Goal: Task Accomplishment & Management: Use online tool/utility

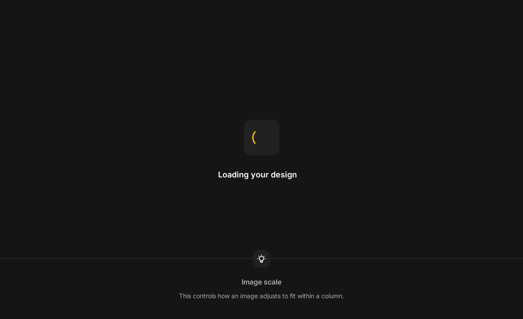
click at [465, 136] on div "Loading your design Image scale This controls how an image adjusts to fit withi…" at bounding box center [261, 159] width 523 height 319
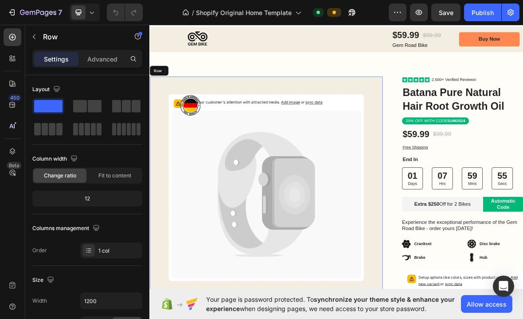
scroll to position [104, 0]
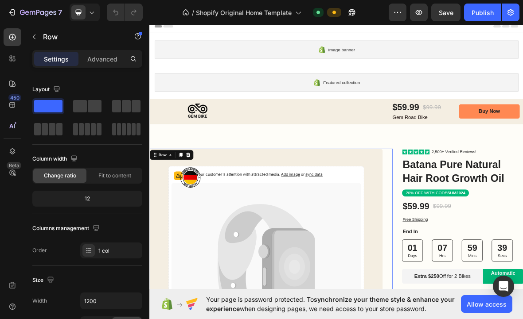
scroll to position [0, 0]
click at [13, 40] on icon at bounding box center [12, 37] width 7 height 7
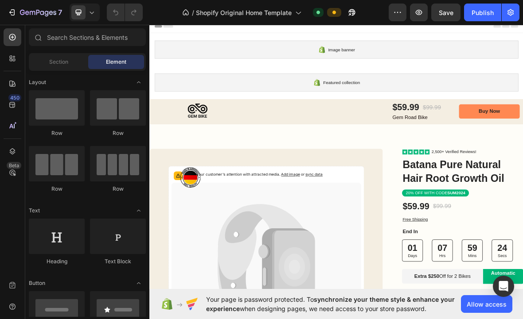
click at [15, 15] on icon "button" at bounding box center [12, 12] width 9 height 9
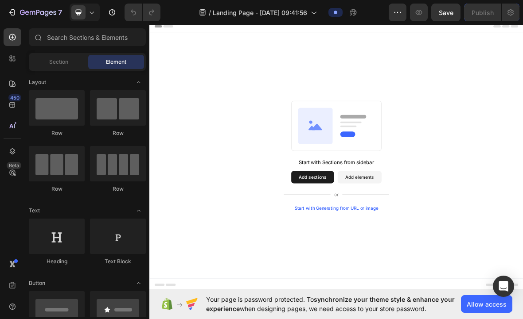
click at [4, 81] on div at bounding box center [13, 84] width 18 height 18
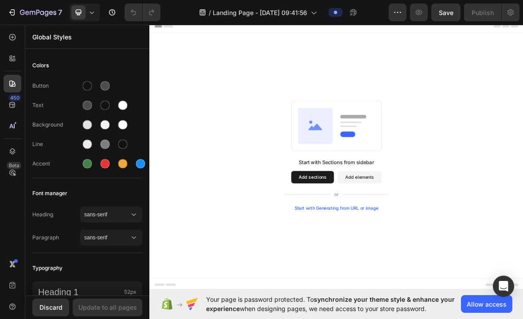
click at [9, 100] on div "450" at bounding box center [14, 97] width 13 height 7
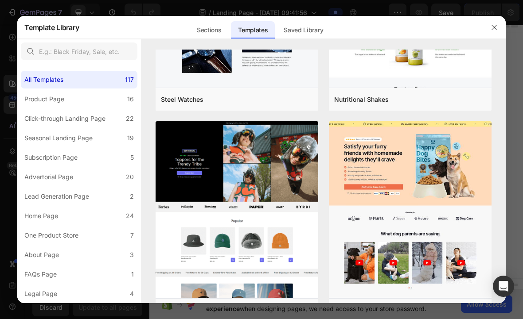
click at [42, 80] on div "All Templates" at bounding box center [43, 79] width 39 height 11
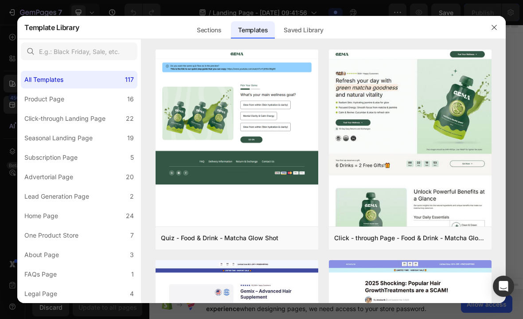
click at [49, 143] on div "Seasonal Landing Page" at bounding box center [58, 138] width 68 height 11
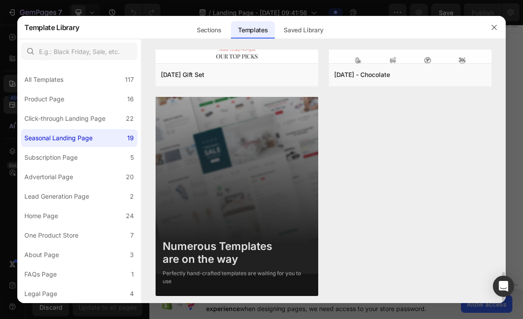
scroll to position [1852, 0]
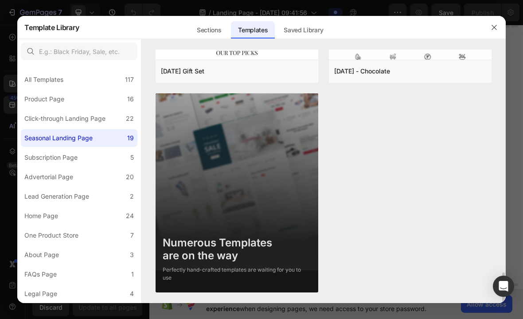
click at [304, 235] on img at bounding box center [236, 205] width 163 height 225
click at [318, 231] on img at bounding box center [236, 205] width 163 height 225
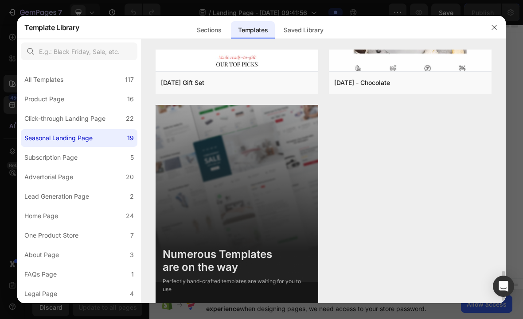
click at [247, 271] on div "Numerous Templates are on the way" at bounding box center [237, 261] width 148 height 26
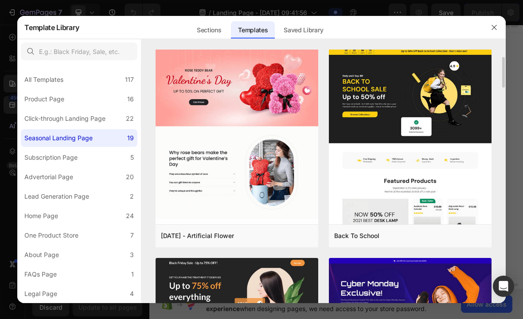
scroll to position [0, 0]
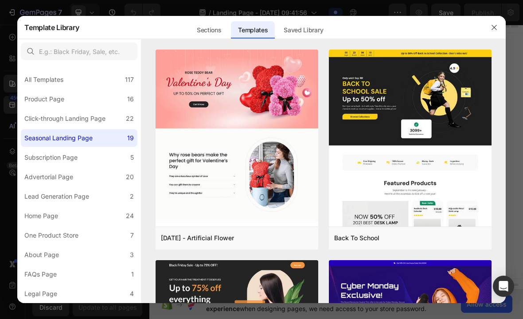
click at [207, 31] on div "Sections" at bounding box center [209, 30] width 39 height 18
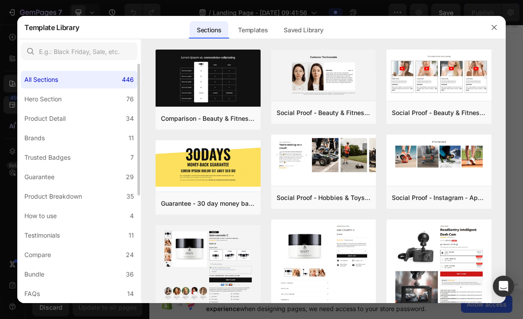
click at [309, 34] on div "Saved Library" at bounding box center [303, 30] width 54 height 18
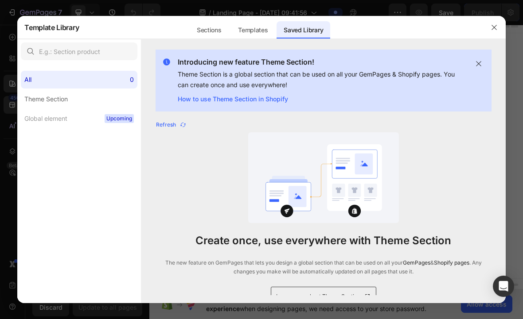
click at [231, 39] on div "Sections" at bounding box center [253, 27] width 44 height 23
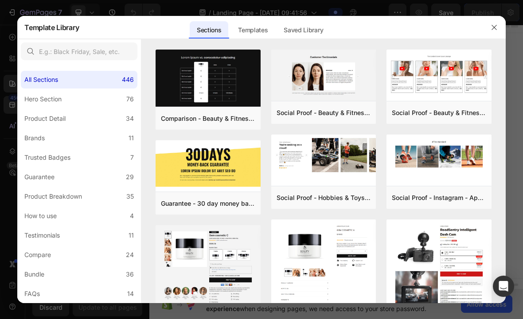
click at [255, 29] on div "Templates" at bounding box center [253, 30] width 44 height 18
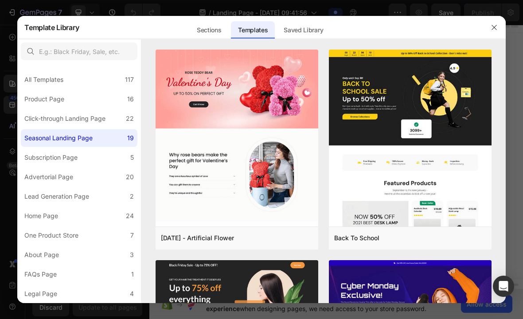
click at [28, 97] on div "Product Page" at bounding box center [44, 99] width 40 height 11
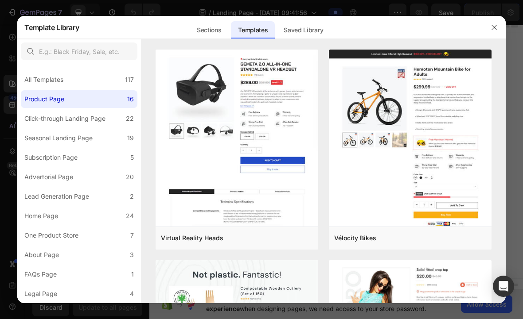
click at [39, 121] on div "Click-through Landing Page" at bounding box center [64, 118] width 81 height 11
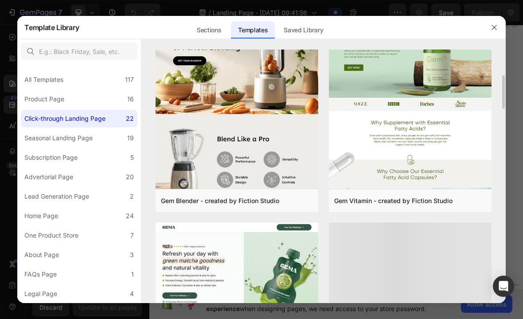
scroll to position [249, 0]
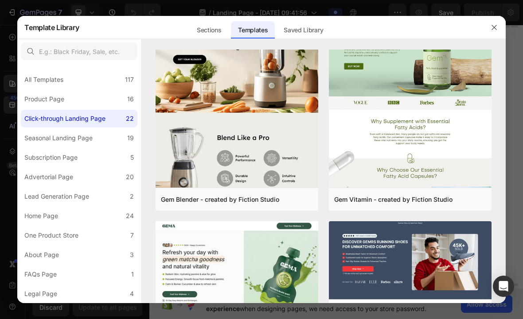
click at [0, 0] on div "Add to page" at bounding box center [0, 0] width 0 height 0
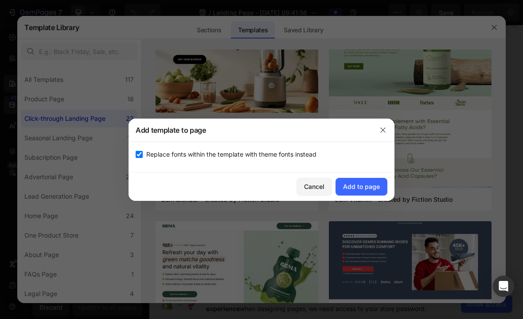
click at [372, 183] on div "Add to page" at bounding box center [361, 186] width 37 height 9
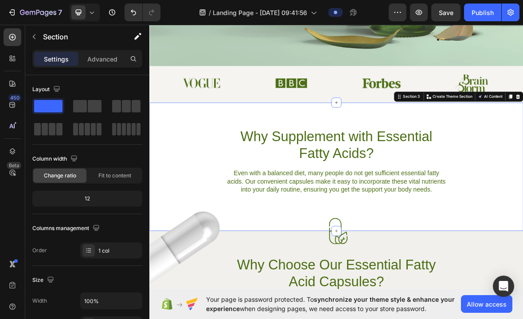
scroll to position [303, 0]
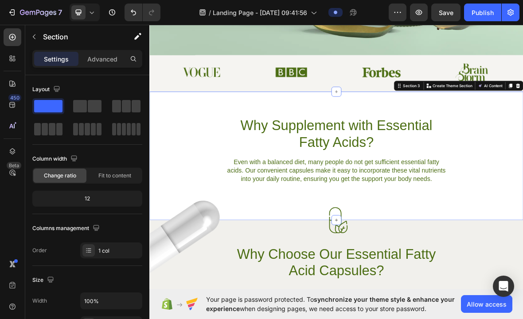
click at [522, 231] on div "Why Supplement with Essential Fatty Acids? Heading Even with a balanced diet, m…" at bounding box center [414, 205] width 531 height 96
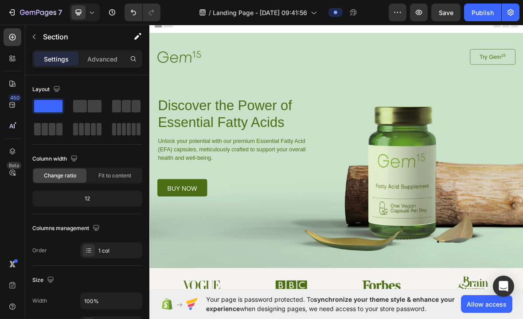
scroll to position [0, 0]
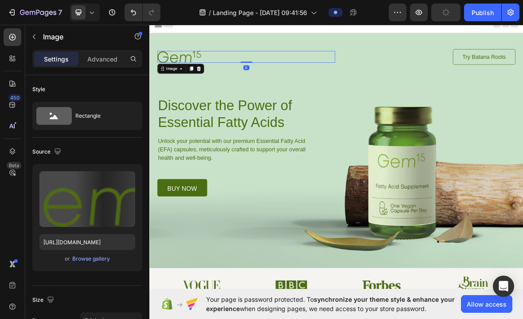
click at [205, 72] on img at bounding box center [191, 72] width 62 height 16
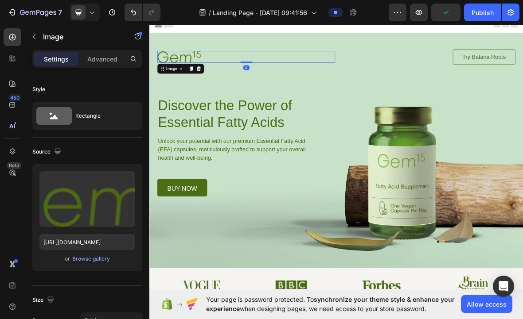
click at [198, 78] on img at bounding box center [191, 72] width 62 height 16
click at [218, 74] on img at bounding box center [191, 72] width 62 height 16
click at [202, 68] on img at bounding box center [191, 72] width 62 height 16
click at [176, 67] on img at bounding box center [191, 72] width 62 height 16
click at [182, 69] on img at bounding box center [191, 72] width 62 height 16
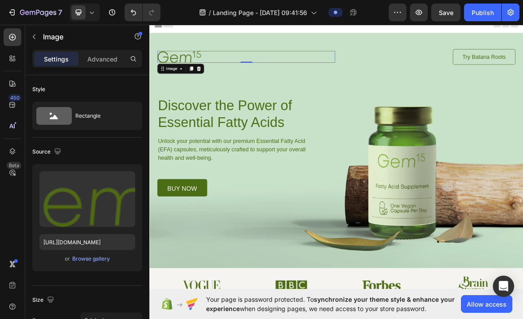
click at [179, 91] on div "Image" at bounding box center [180, 89] width 19 height 8
click at [184, 86] on div "Image" at bounding box center [180, 89] width 19 height 8
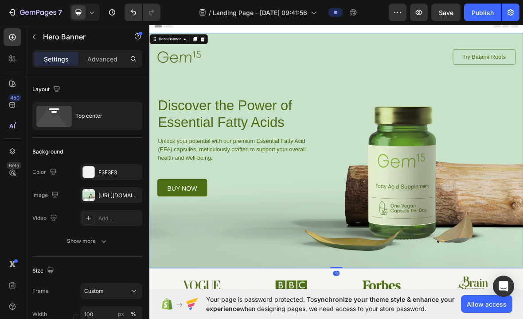
click at [522, 291] on div "Background Image" at bounding box center [414, 205] width 531 height 335
click at [522, 282] on div "Background Image" at bounding box center [414, 205] width 531 height 335
click at [522, 281] on div "Background Image" at bounding box center [414, 205] width 531 height 335
click at [522, 278] on div "Background Image" at bounding box center [414, 205] width 531 height 335
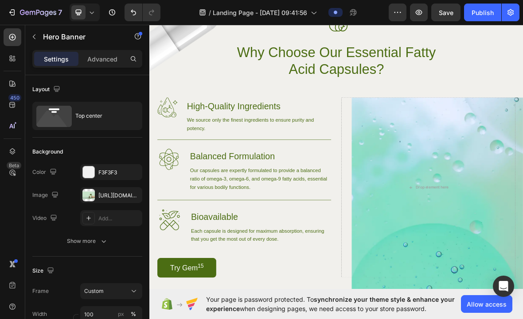
scroll to position [608, 0]
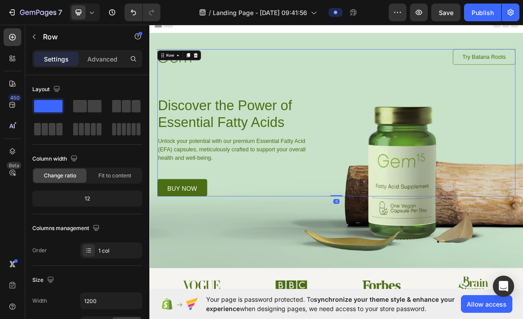
scroll to position [0, 0]
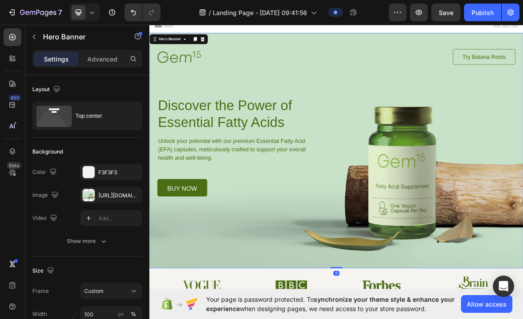
click at [515, 310] on div "Background Image" at bounding box center [414, 205] width 531 height 335
click at [522, 283] on div "Background Image" at bounding box center [414, 205] width 531 height 335
click at [522, 282] on div "Background Image" at bounding box center [414, 205] width 531 height 335
click at [518, 270] on div "Image Try Batana Roots Button Row Discover the Power of Essential Fatty Acids H…" at bounding box center [414, 166] width 509 height 210
click at [508, 302] on div "Background Image" at bounding box center [414, 205] width 531 height 335
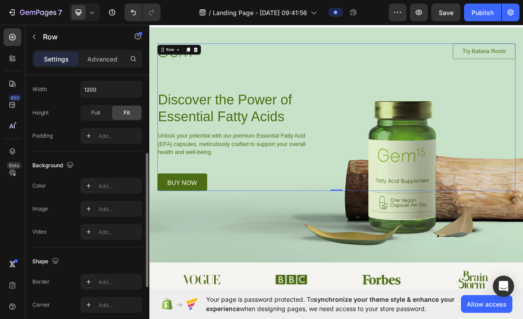
scroll to position [271, 0]
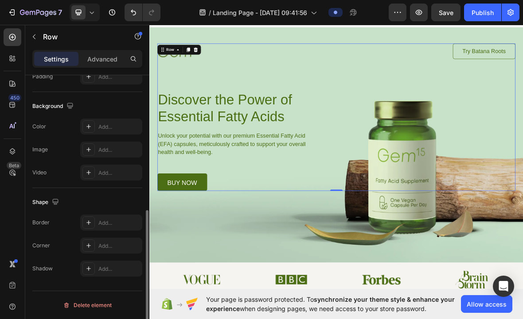
click at [102, 59] on p "Advanced" at bounding box center [102, 58] width 30 height 9
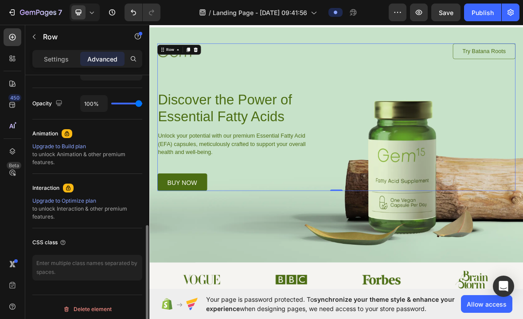
scroll to position [342, 0]
click at [72, 138] on div "Animation" at bounding box center [87, 133] width 110 height 14
click at [59, 148] on div "Upgrade to Build plan" at bounding box center [87, 146] width 110 height 8
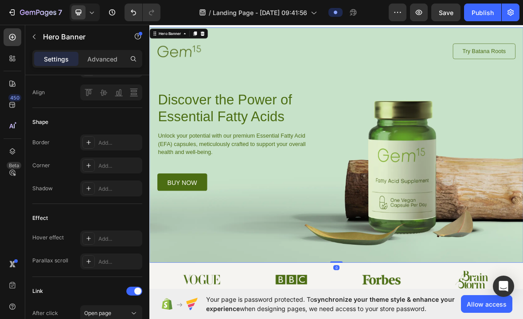
scroll to position [0, 0]
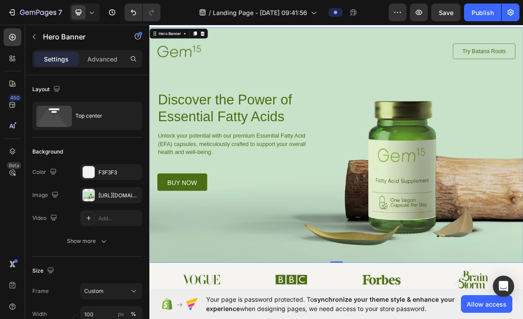
click at [95, 194] on div "[URL][DOMAIN_NAME]" at bounding box center [111, 195] width 62 height 16
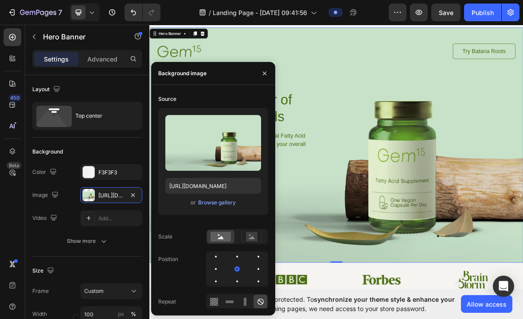
click at [134, 198] on icon "button" at bounding box center [132, 195] width 7 height 7
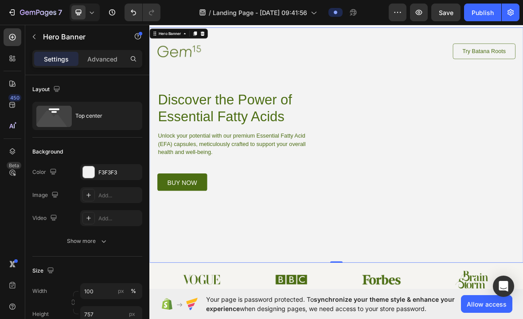
click at [89, 194] on icon at bounding box center [88, 195] width 4 height 4
type input "[URL][DOMAIN_NAME]"
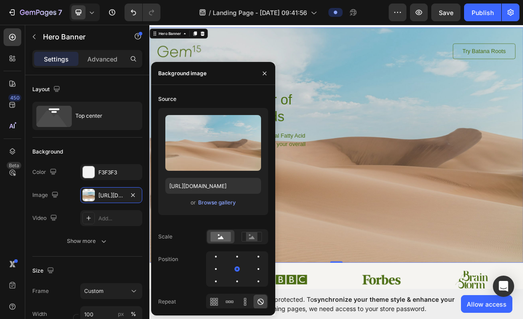
click at [212, 198] on button "Browse gallery" at bounding box center [217, 202] width 39 height 9
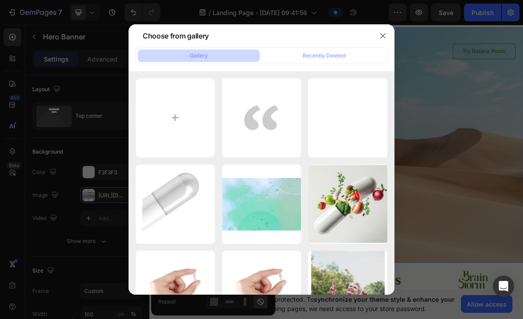
click at [171, 119] on input "file" at bounding box center [175, 117] width 79 height 79
click at [387, 40] on button "button" at bounding box center [383, 36] width 14 height 14
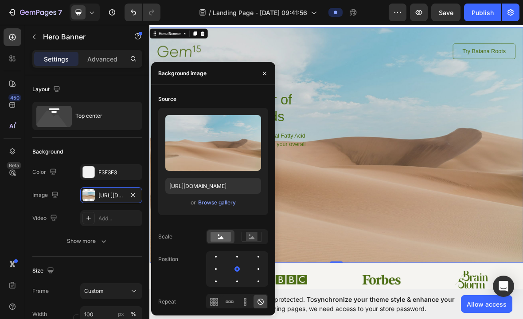
click at [211, 204] on div "Browse gallery" at bounding box center [217, 203] width 38 height 8
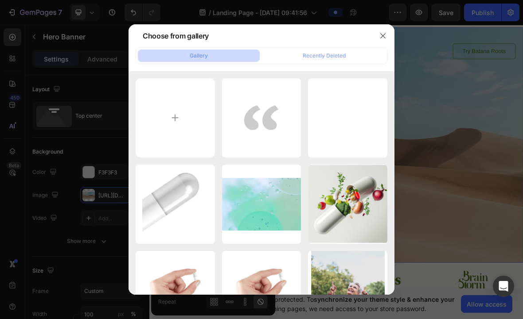
click at [384, 34] on icon "button" at bounding box center [382, 35] width 7 height 7
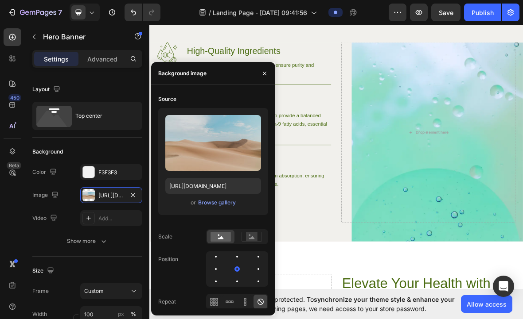
scroll to position [649, 0]
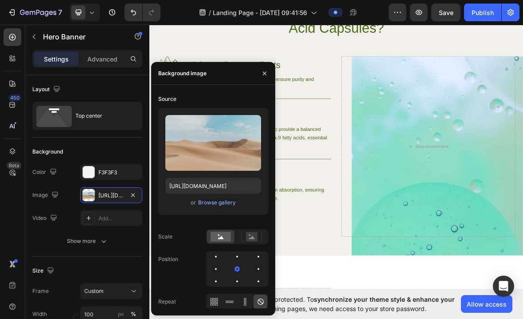
click at [266, 69] on button "button" at bounding box center [264, 73] width 14 height 14
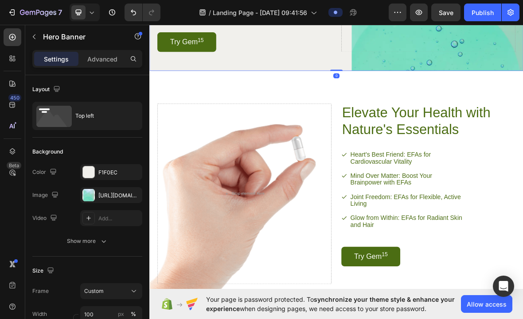
scroll to position [962, 0]
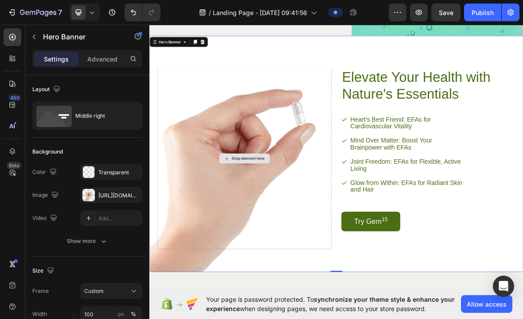
click at [273, 203] on div "Drop element here" at bounding box center [284, 217] width 248 height 257
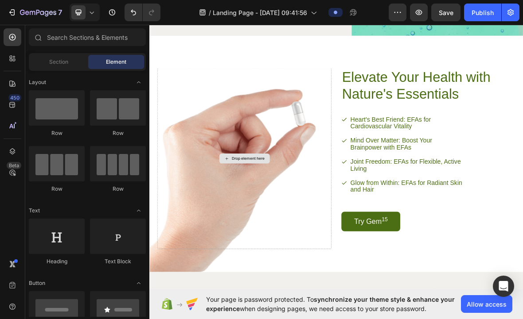
click at [270, 212] on div "Drop element here" at bounding box center [284, 217] width 72 height 14
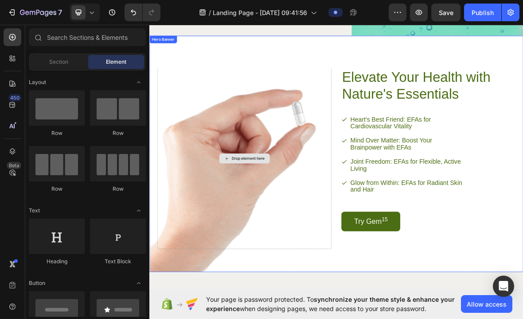
click at [298, 213] on div "Drop element here" at bounding box center [289, 216] width 47 height 7
click at [298, 213] on div "Drop element here" at bounding box center [284, 217] width 72 height 14
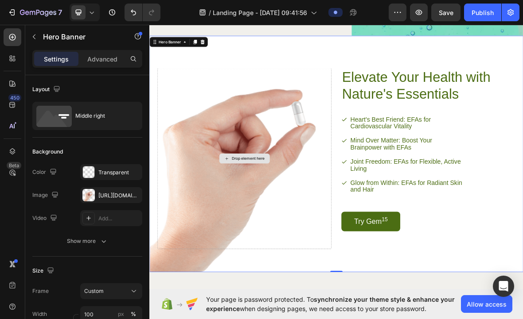
click at [302, 209] on div "Drop element here" at bounding box center [284, 217] width 248 height 257
click at [0, 0] on button "button" at bounding box center [0, 0] width 0 height 0
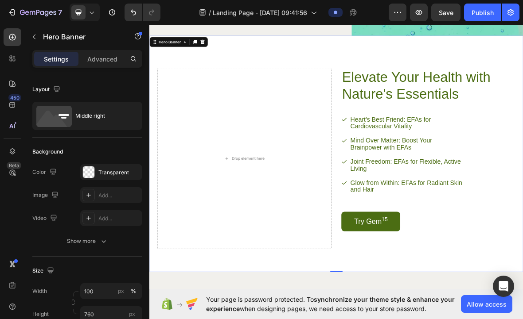
click at [117, 192] on div "Add..." at bounding box center [119, 196] width 42 height 8
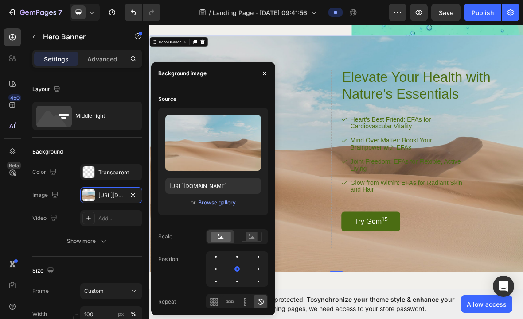
click at [133, 198] on icon "button" at bounding box center [132, 195] width 7 height 7
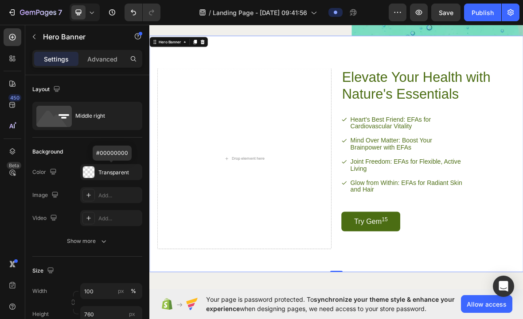
click at [94, 172] on div at bounding box center [89, 173] width 12 height 12
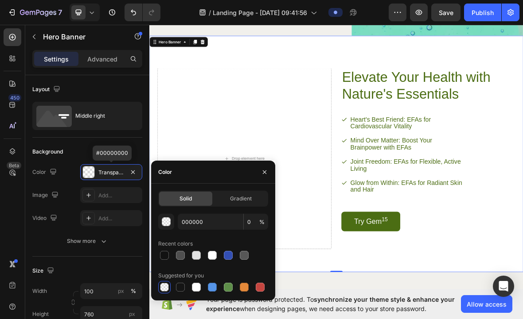
click at [260, 170] on button "button" at bounding box center [264, 172] width 14 height 14
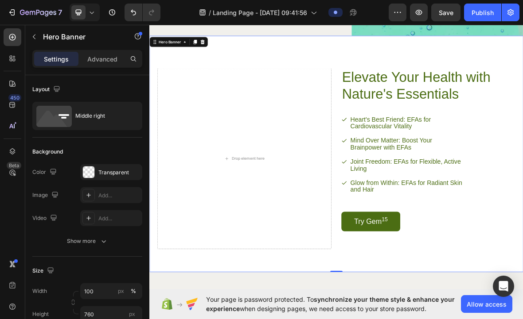
click at [0, 0] on icon "button" at bounding box center [0, 0] width 0 height 0
click at [99, 173] on div "Add..." at bounding box center [119, 173] width 42 height 8
type input "F3F3F3"
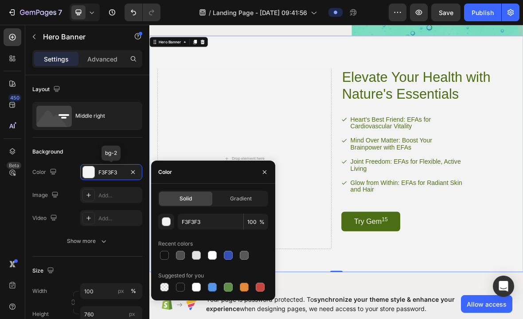
click at [85, 171] on div at bounding box center [89, 173] width 12 height 12
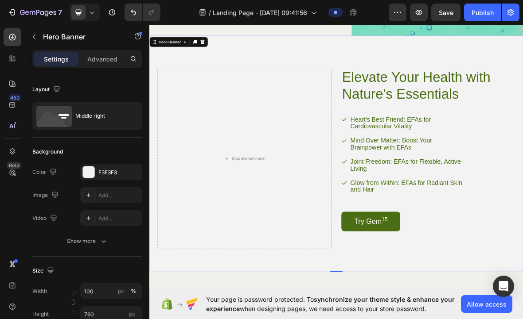
click at [87, 198] on icon at bounding box center [88, 195] width 7 height 7
type input "[URL][DOMAIN_NAME]"
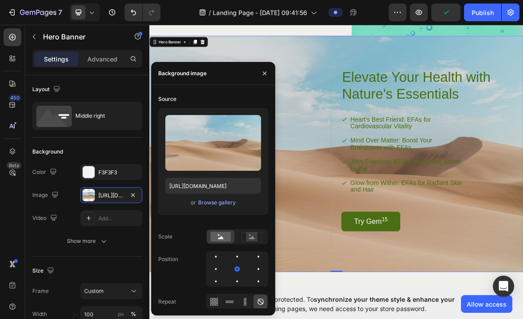
click at [210, 201] on div "Browse gallery" at bounding box center [217, 203] width 38 height 8
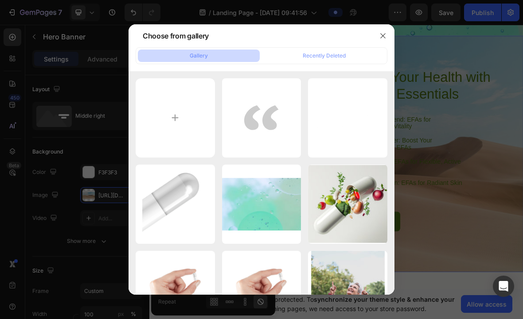
click at [175, 120] on input "file" at bounding box center [175, 117] width 79 height 79
type input "C:\fakepath\IMG_1117.jpeg"
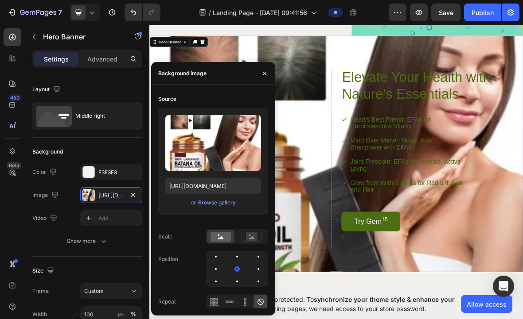
type input "[URL][DOMAIN_NAME]"
click at [249, 235] on rect at bounding box center [252, 236] width 12 height 9
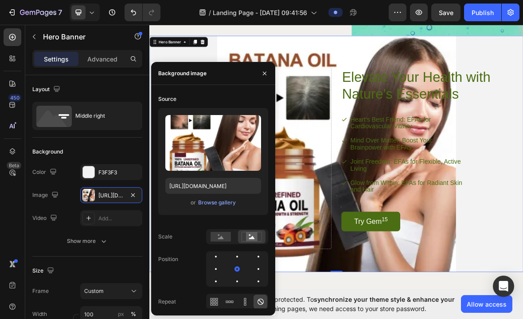
click at [232, 255] on div at bounding box center [237, 257] width 11 height 11
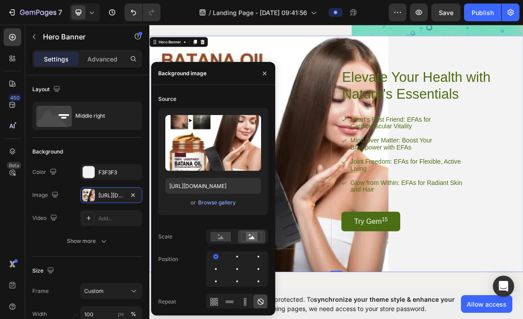
click at [232, 270] on div at bounding box center [237, 269] width 11 height 11
click at [260, 79] on button "button" at bounding box center [264, 73] width 14 height 14
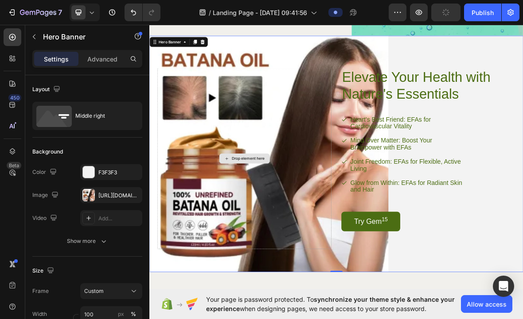
click at [355, 180] on div "Drop element here" at bounding box center [284, 217] width 248 height 257
click at [378, 62] on div "Elevate Your Health with Nature's Essentials Heading Heart's Best Friend: EFAs …" at bounding box center [414, 211] width 531 height 338
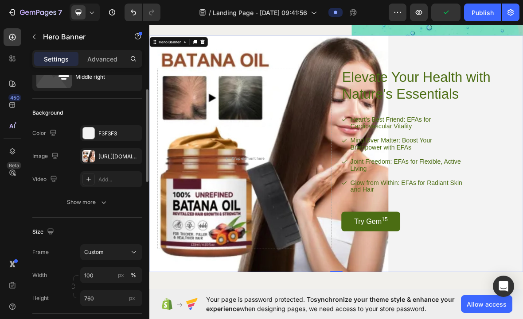
scroll to position [41, 0]
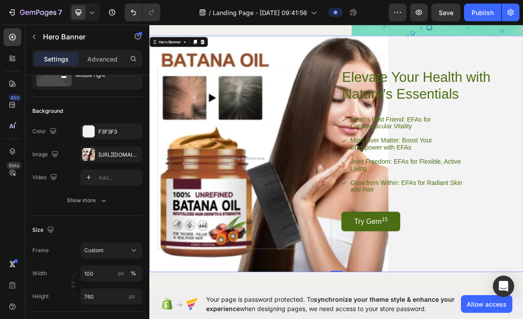
click at [93, 156] on div at bounding box center [88, 154] width 12 height 12
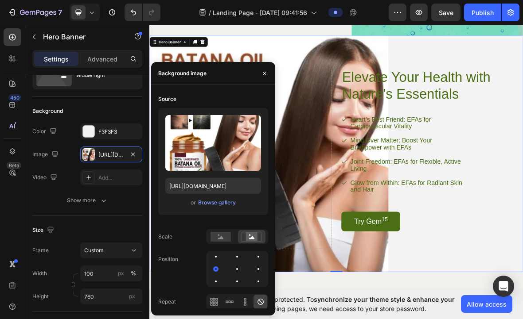
click at [51, 158] on icon "button" at bounding box center [54, 154] width 9 height 9
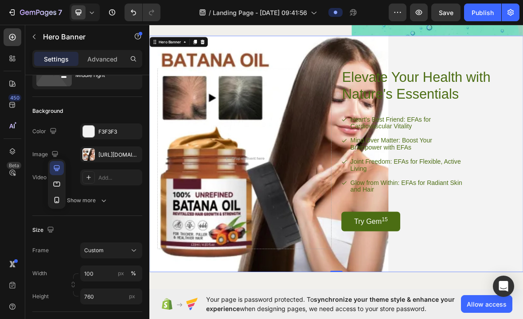
click at [53, 200] on icon "button" at bounding box center [56, 200] width 9 height 9
type input "950"
type input "100%"
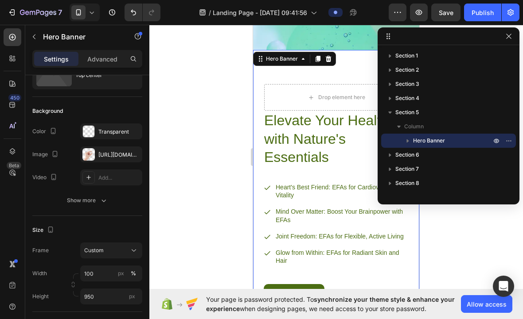
scroll to position [904, 0]
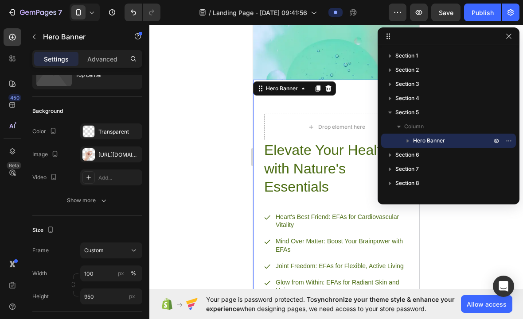
click at [510, 35] on icon "button" at bounding box center [508, 36] width 7 height 7
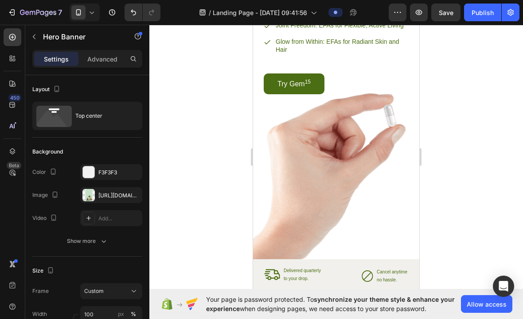
scroll to position [1115, 0]
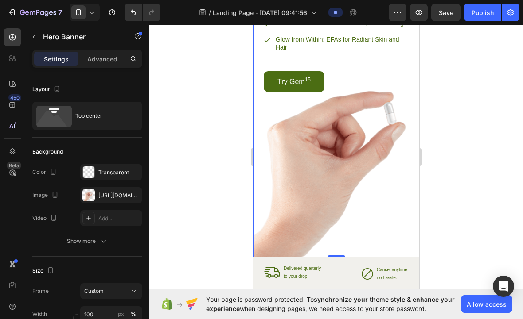
click at [50, 196] on button "button" at bounding box center [55, 195] width 11 height 11
click at [57, 213] on button "button" at bounding box center [57, 209] width 14 height 14
type input "760"
type input "1220"
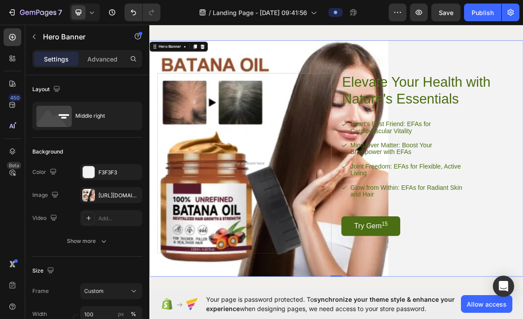
scroll to position [924, 0]
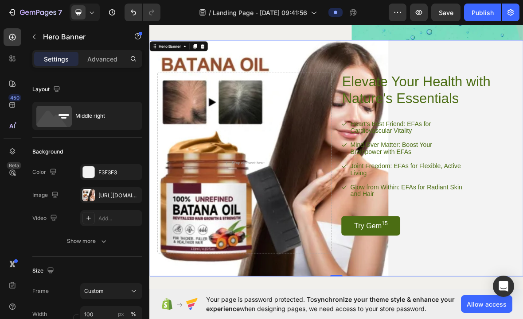
click at [91, 194] on div at bounding box center [88, 195] width 12 height 12
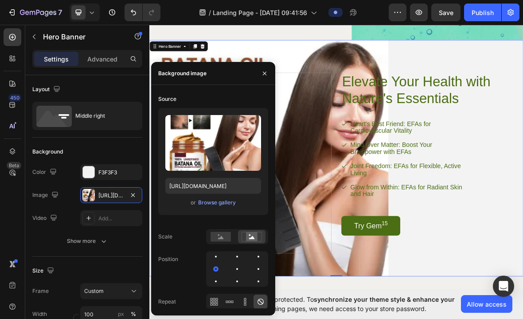
click at [96, 194] on div "[URL][DOMAIN_NAME]" at bounding box center [111, 195] width 62 height 16
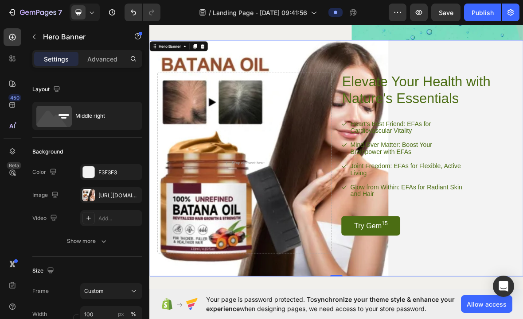
click at [340, 199] on div "Drop element here" at bounding box center [284, 223] width 248 height 257
click at [497, 71] on div "Elevate Your Health with Nature's Essentials Heading Heart's Best Friend: EFAs …" at bounding box center [414, 217] width 531 height 338
click at [499, 60] on div "Elevate Your Health with Nature's Essentials Heading Heart's Best Friend: EFAs …" at bounding box center [414, 217] width 531 height 338
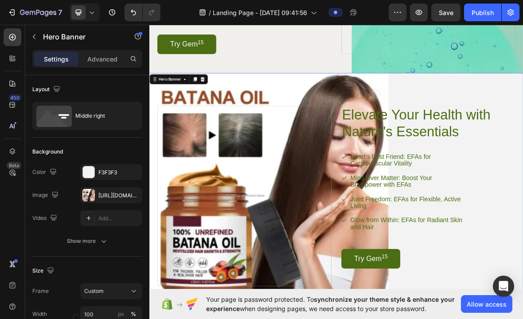
scroll to position [876, 0]
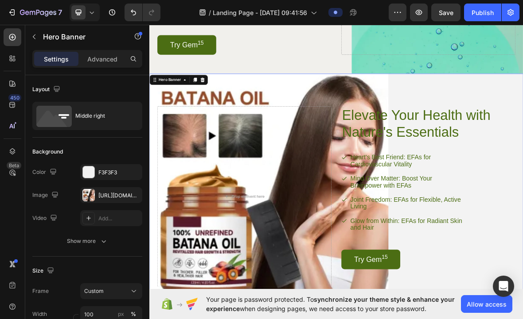
click at [452, 11] on span "Save" at bounding box center [445, 13] width 15 height 8
